Goal: Transaction & Acquisition: Purchase product/service

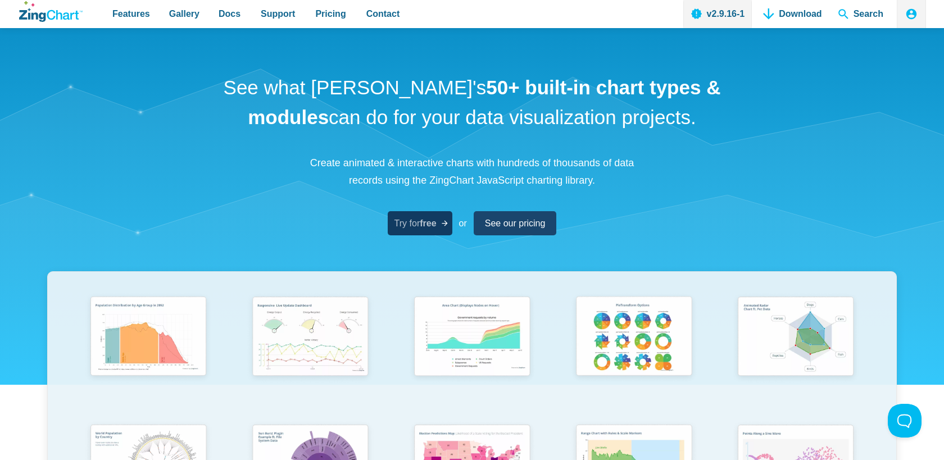
click at [419, 221] on span "Try for free" at bounding box center [416, 223] width 42 height 15
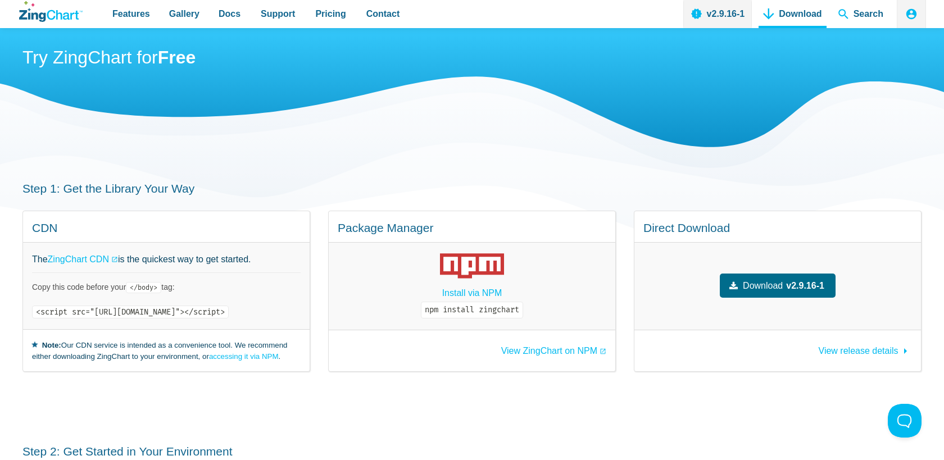
scroll to position [44, 0]
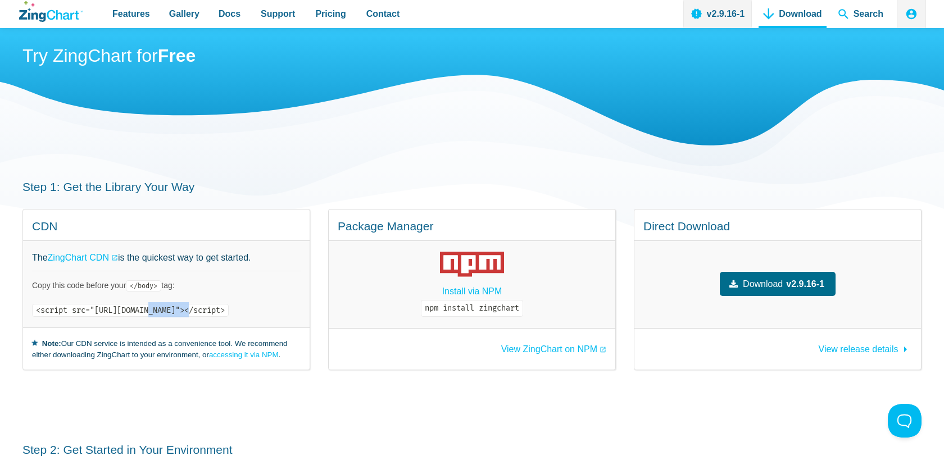
drag, startPoint x: 155, startPoint y: 311, endPoint x: 195, endPoint y: 307, distance: 40.1
click at [195, 307] on code "<script src="[URL][DOMAIN_NAME]"></script>" at bounding box center [130, 310] width 197 height 13
copy code "zingchart"
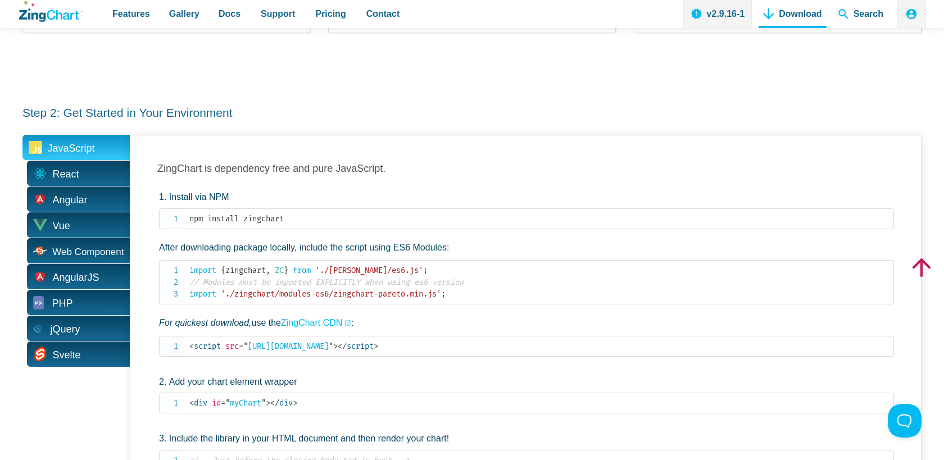
scroll to position [383, 0]
click at [99, 174] on span "React" at bounding box center [75, 172] width 107 height 25
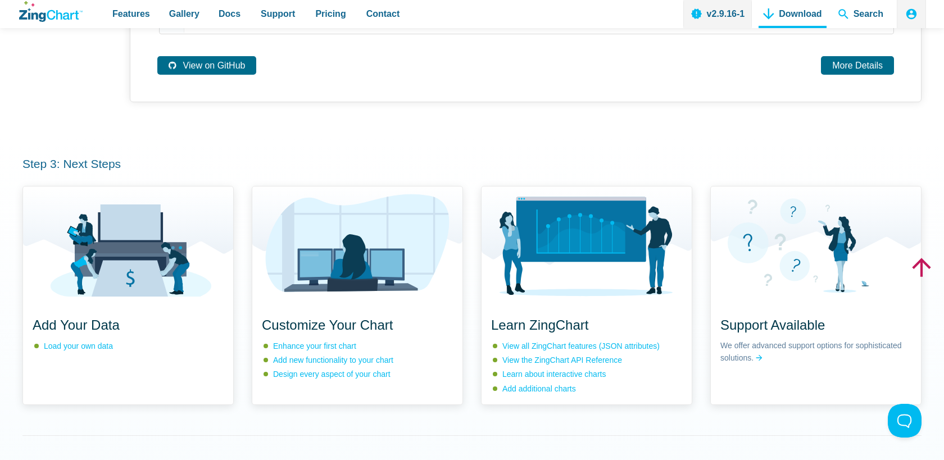
scroll to position [0, 0]
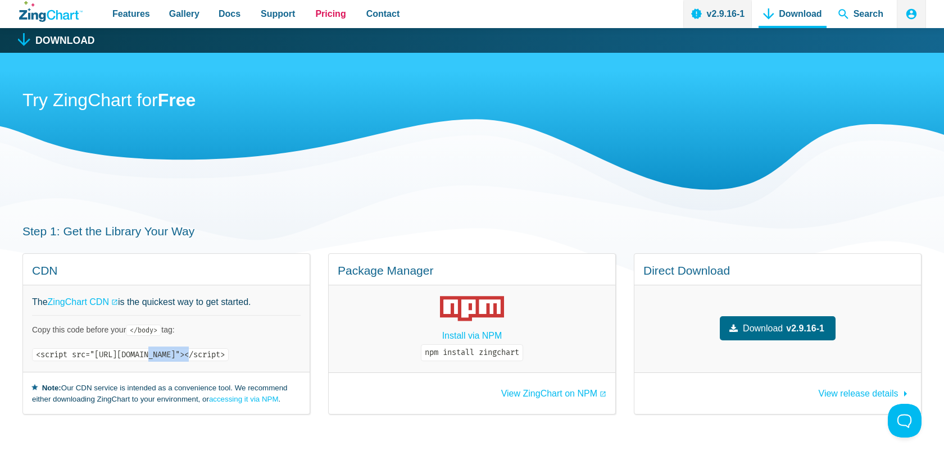
click at [327, 17] on span "Pricing" at bounding box center [330, 13] width 30 height 15
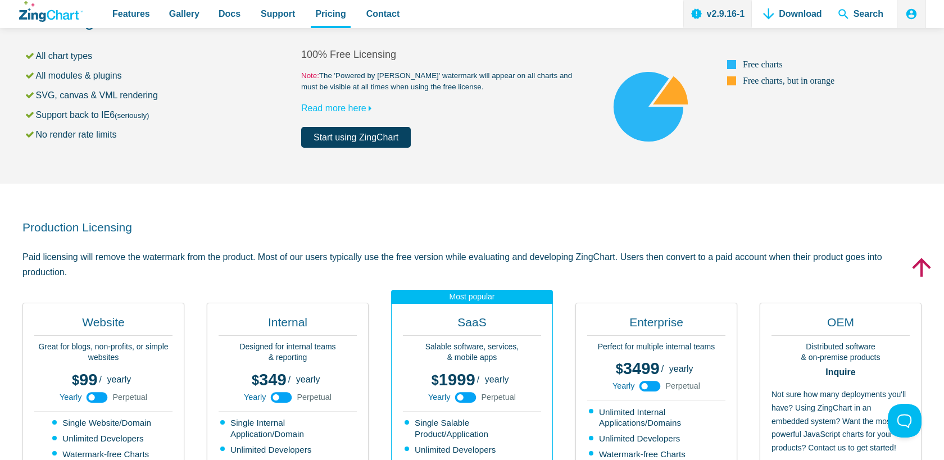
scroll to position [82, 0]
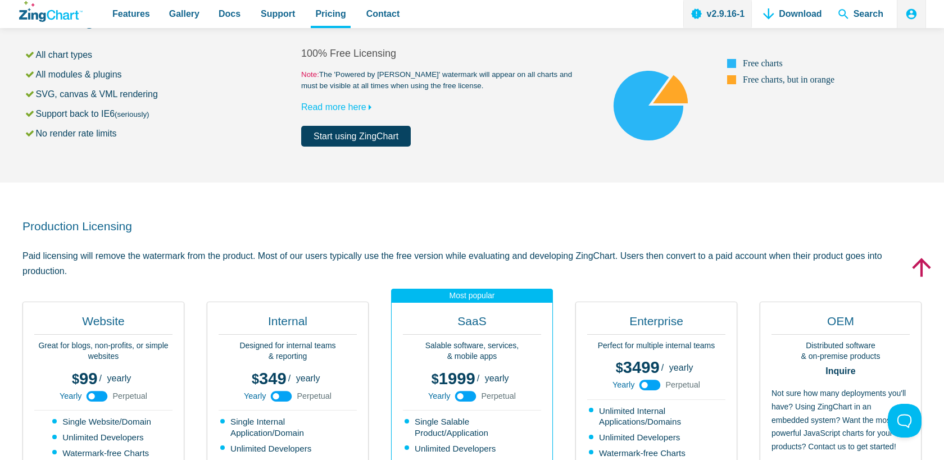
click at [381, 256] on p "Paid licensing will remove the watermark from the product. Most of our users ty…" at bounding box center [471, 263] width 899 height 30
click at [376, 257] on p "Paid licensing will remove the watermark from the product. Most of our users ty…" at bounding box center [471, 263] width 899 height 30
click at [403, 259] on p "Paid licensing will remove the watermark from the product. Most of our users ty…" at bounding box center [471, 263] width 899 height 30
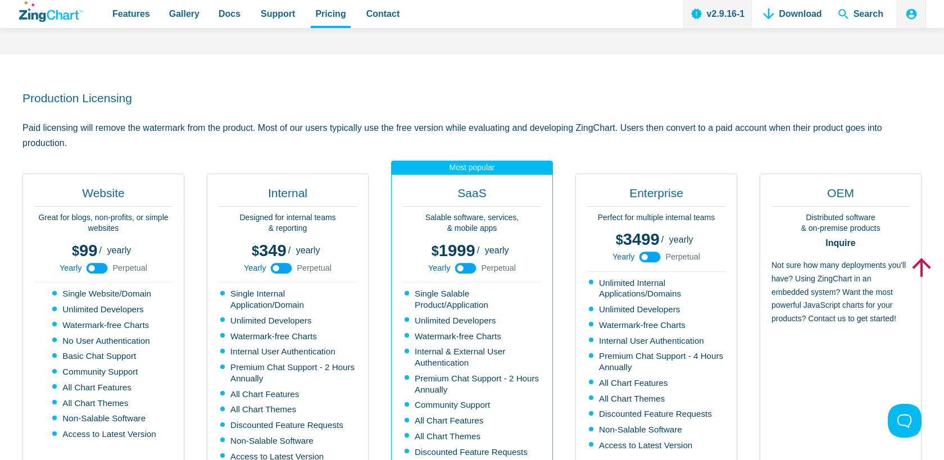
scroll to position [220, 0]
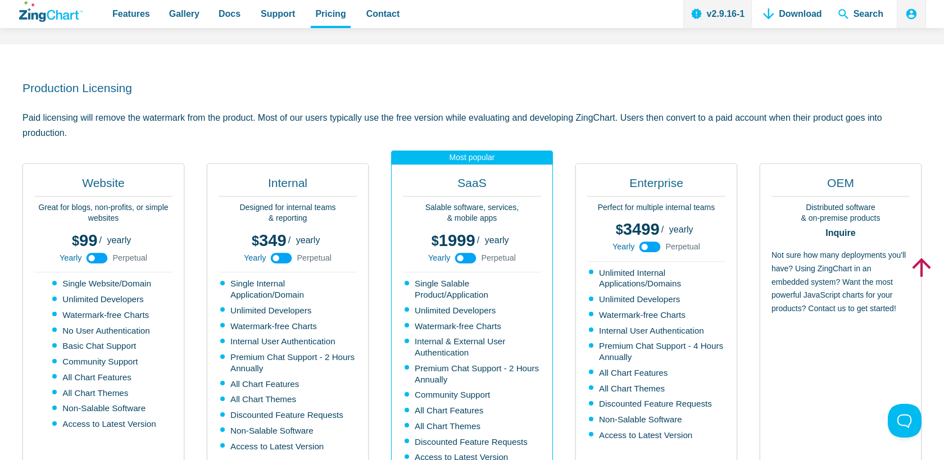
click at [467, 260] on use "App Content" at bounding box center [465, 258] width 21 height 11
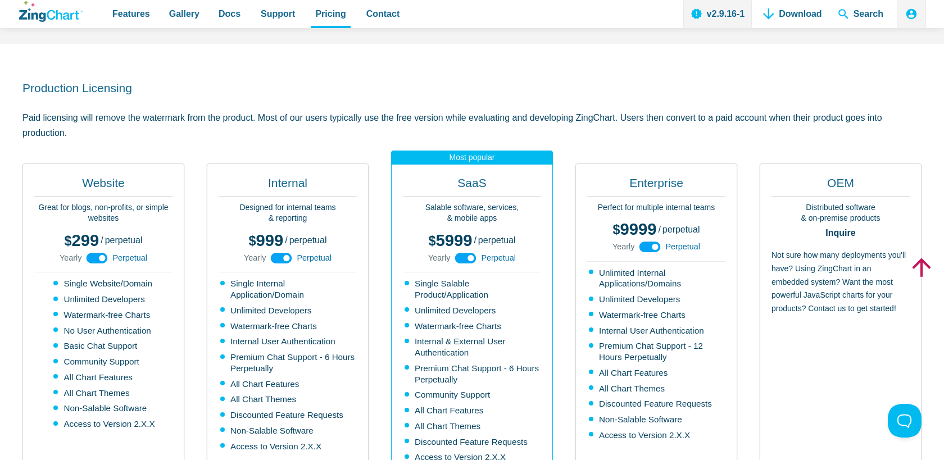
click at [460, 256] on use "App Content" at bounding box center [465, 258] width 21 height 11
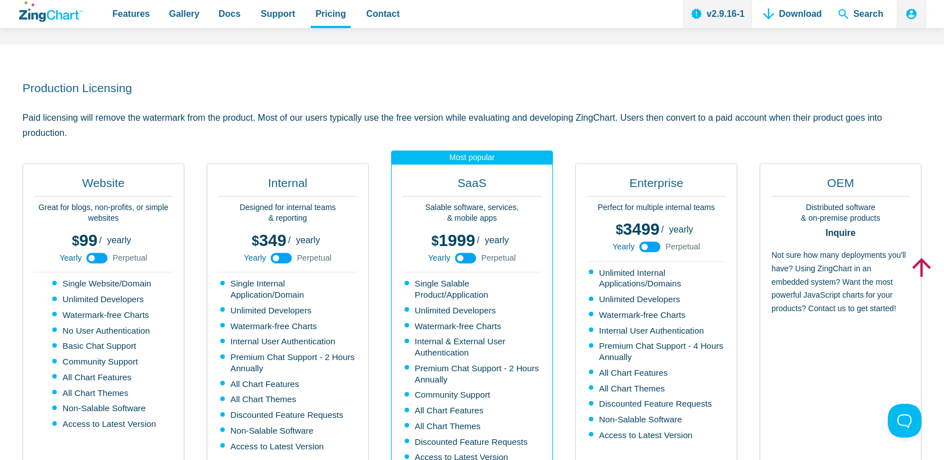
click at [383, 286] on div "Website Great for blogs, non-profits, or simple websites 99 299 / yearly perpet…" at bounding box center [471, 353] width 899 height 379
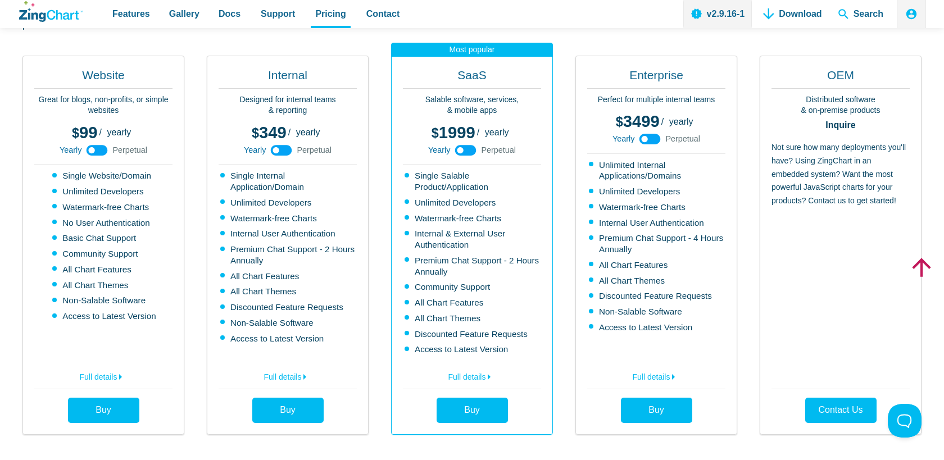
scroll to position [326, 0]
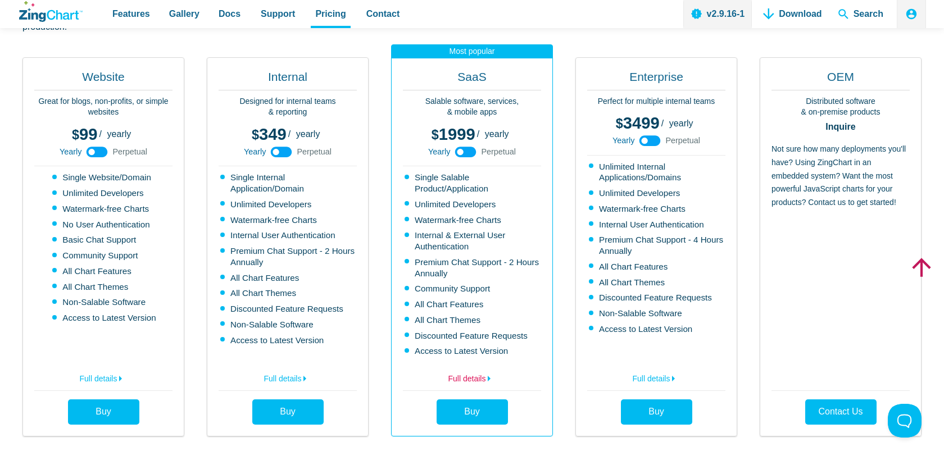
click at [465, 380] on link "Full details" at bounding box center [472, 377] width 138 height 18
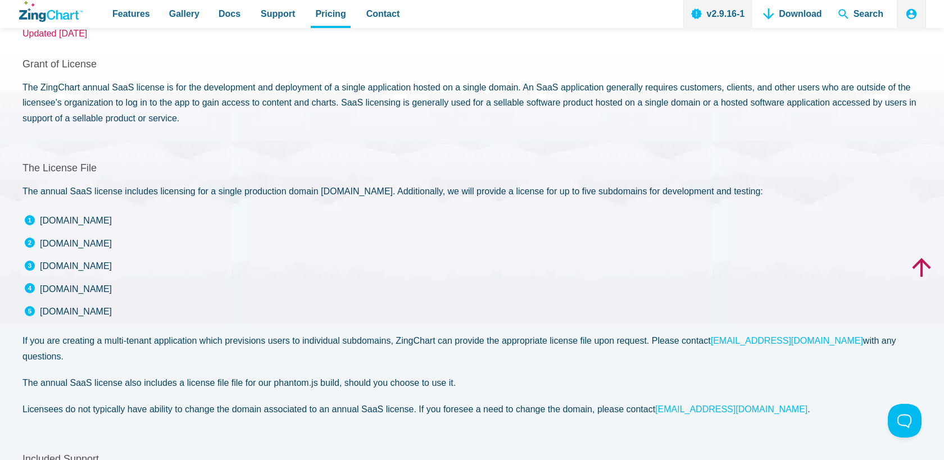
scroll to position [96, 0]
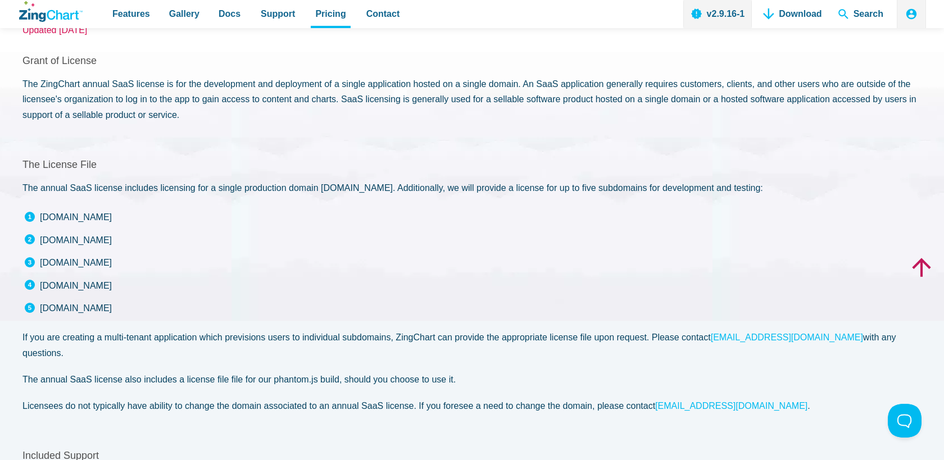
click at [428, 188] on p "The annual SaaS license includes licensing for a single production domain www.d…" at bounding box center [471, 187] width 899 height 15
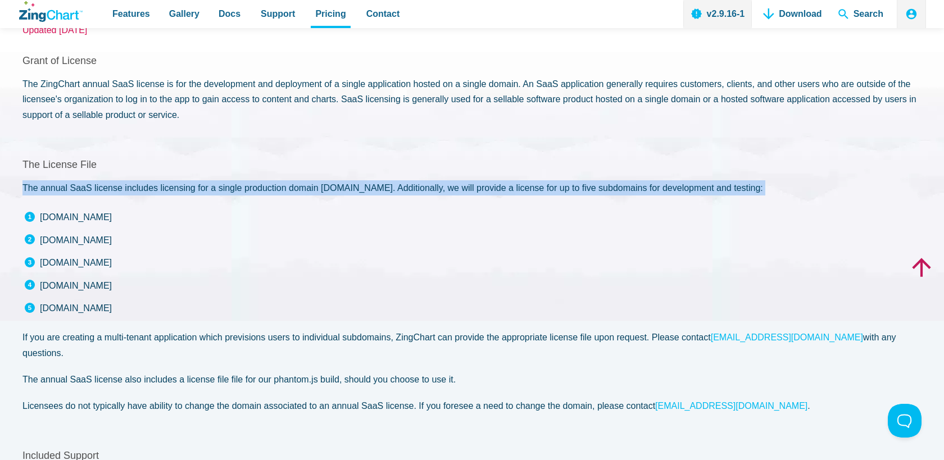
click at [428, 188] on p "The annual SaaS license includes licensing for a single production domain www.d…" at bounding box center [471, 187] width 899 height 15
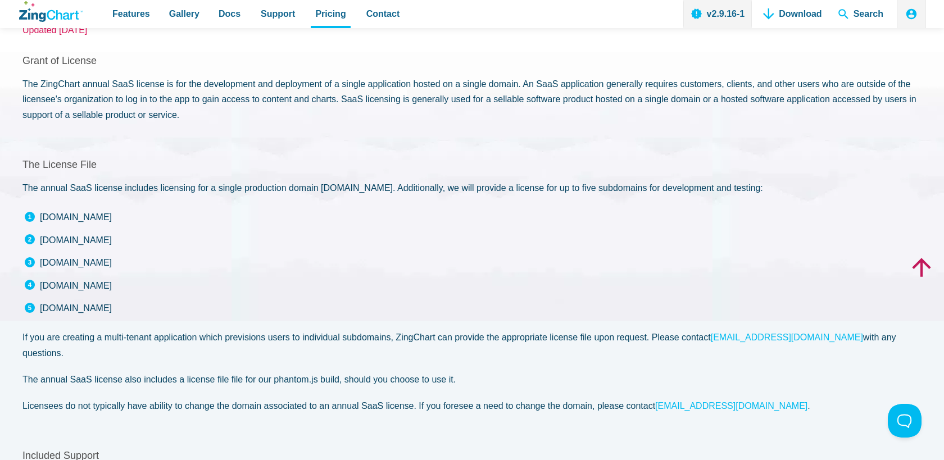
click at [429, 189] on p "The annual SaaS license includes licensing for a single production domain www.d…" at bounding box center [471, 187] width 899 height 15
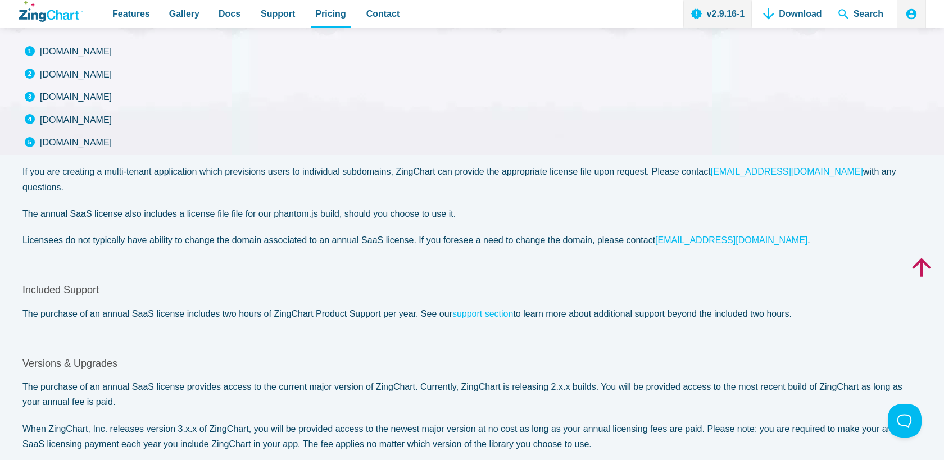
scroll to position [0, 0]
